Goal: Task Accomplishment & Management: Complete application form

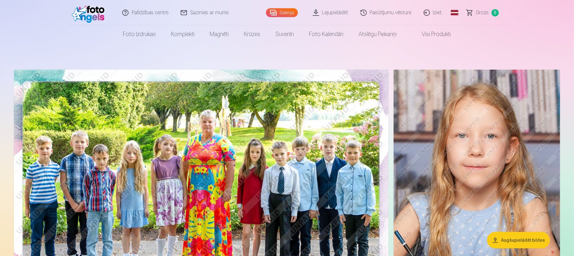
click at [443, 11] on link "Iziet" at bounding box center [433, 12] width 30 height 25
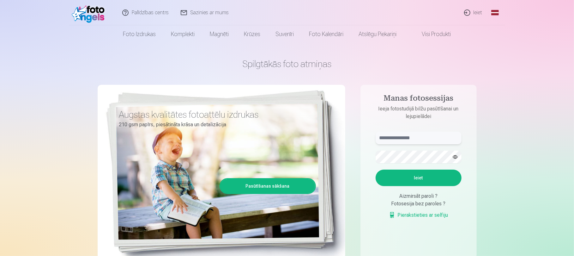
click at [397, 138] on input "text" at bounding box center [419, 138] width 86 height 13
type input "**********"
click at [418, 181] on button "Ieiet" at bounding box center [419, 177] width 86 height 16
